Goal: Information Seeking & Learning: Learn about a topic

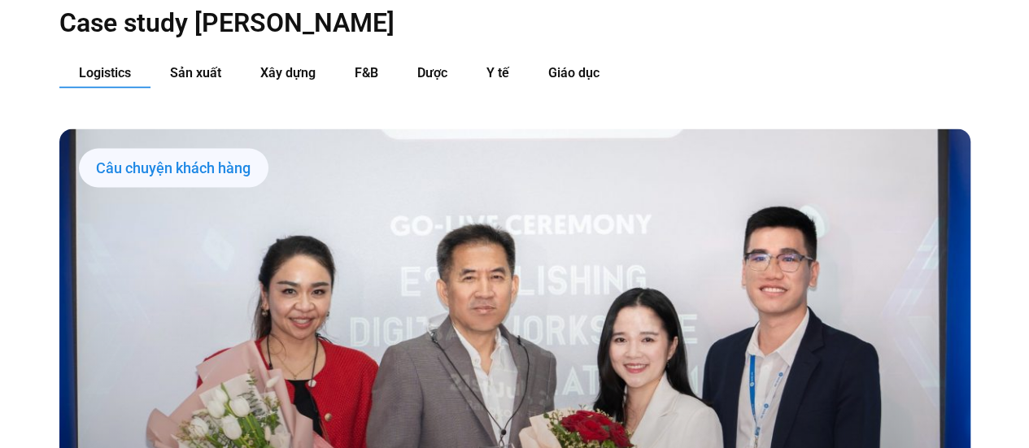
scroll to position [1690, 0]
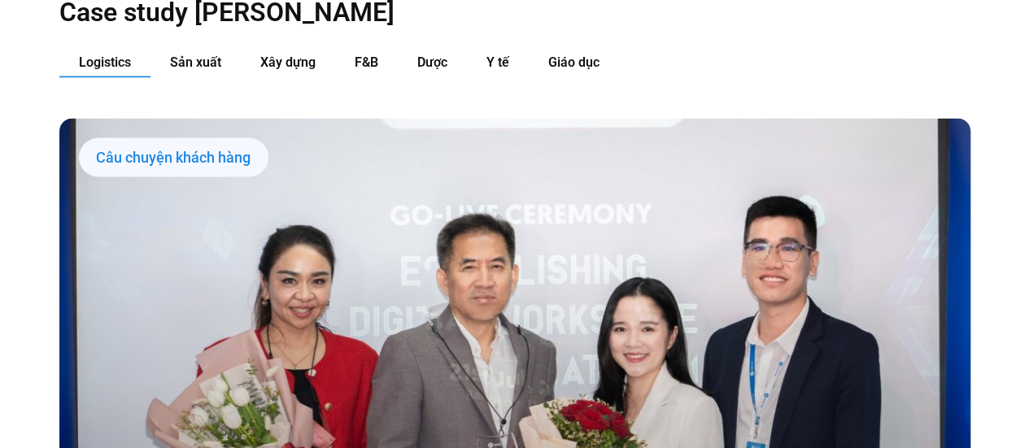
click at [297, 55] on span "Xây dựng" at bounding box center [287, 62] width 55 height 15
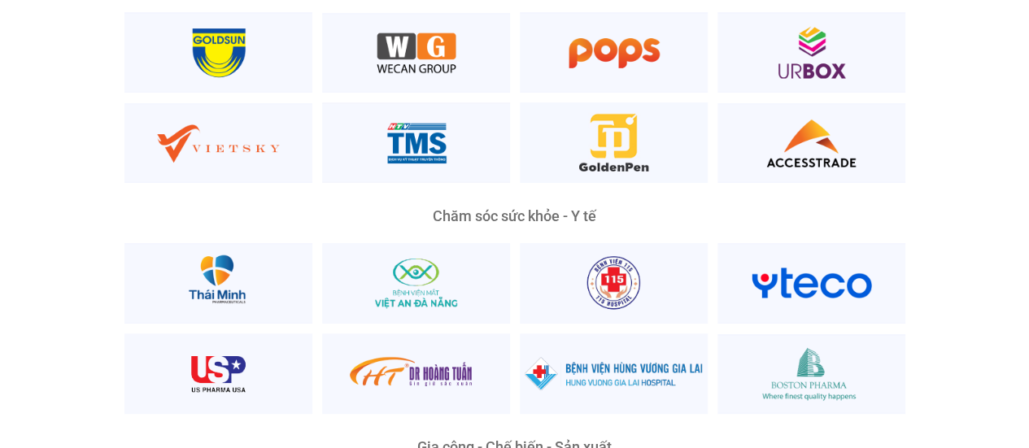
scroll to position [3056, 0]
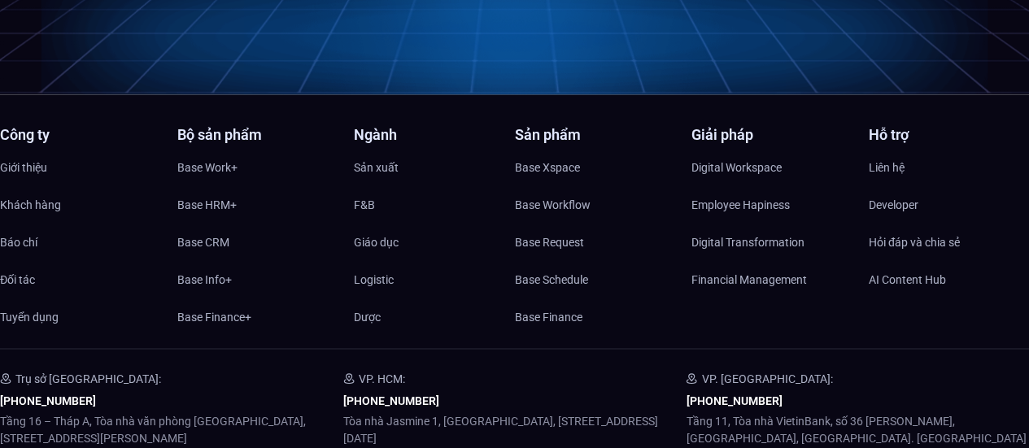
scroll to position [7890, 0]
